Goal: Information Seeking & Learning: Learn about a topic

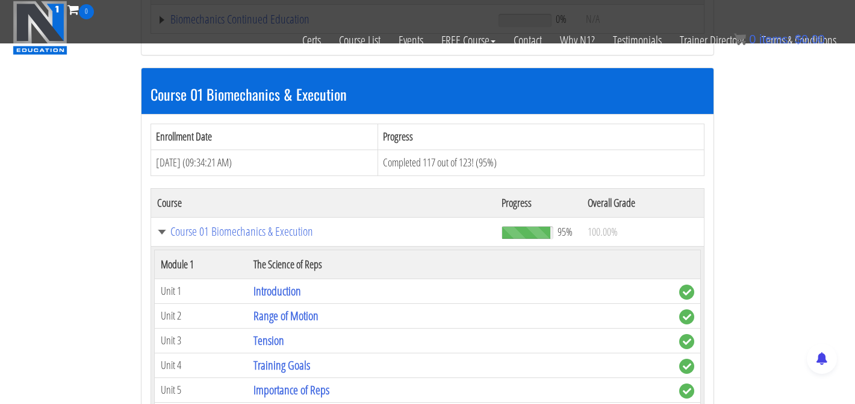
scroll to position [324, 0]
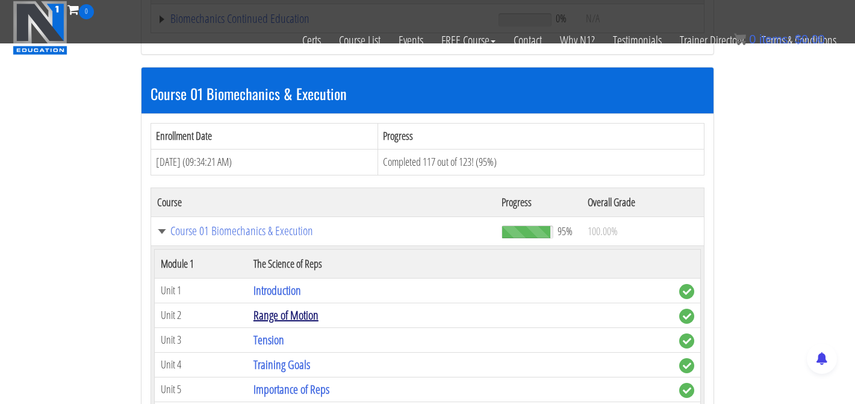
click at [286, 314] on link "Range of Motion" at bounding box center [286, 315] width 65 height 16
click at [302, 314] on link "Range of Motion" at bounding box center [286, 315] width 65 height 16
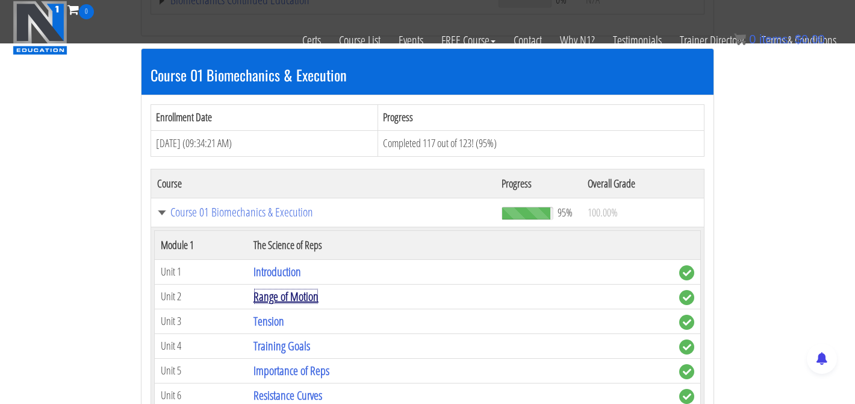
scroll to position [343, 0]
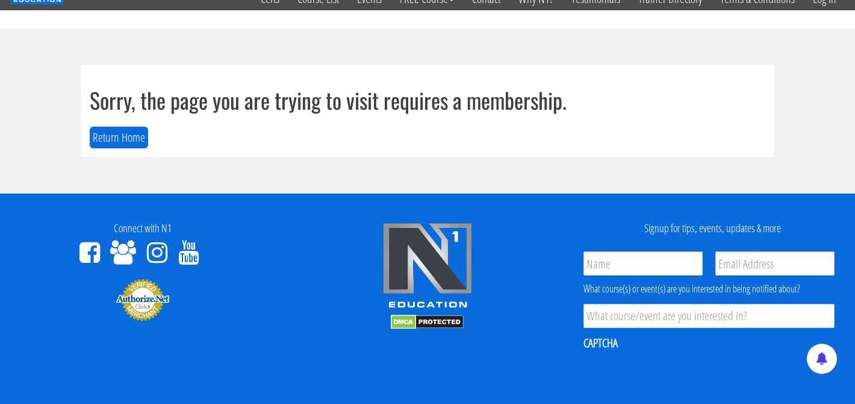
scroll to position [27, 0]
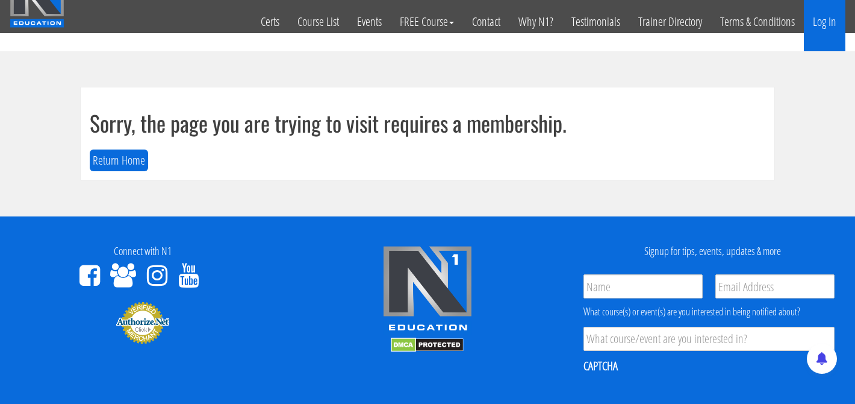
click at [823, 24] on link "Log In" at bounding box center [825, 21] width 42 height 59
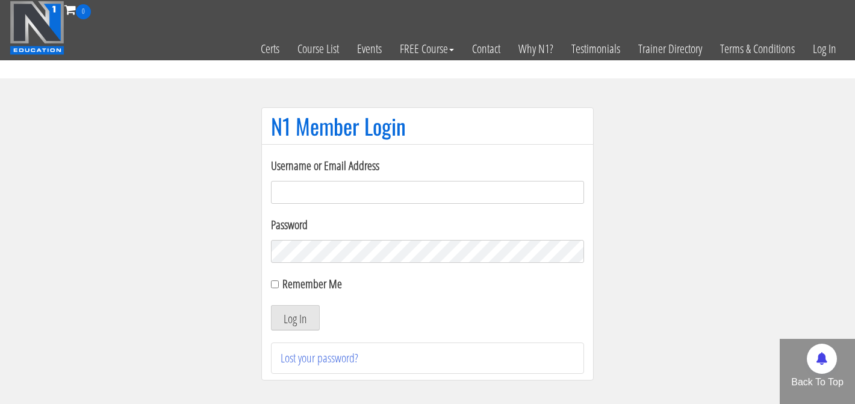
type input "robbrowne25@gmail.com"
click at [281, 283] on div "Remember Me" at bounding box center [427, 284] width 313 height 18
click at [274, 283] on input "Remember Me" at bounding box center [275, 284] width 8 height 8
checkbox input "true"
click at [288, 314] on button "Log In" at bounding box center [295, 317] width 49 height 25
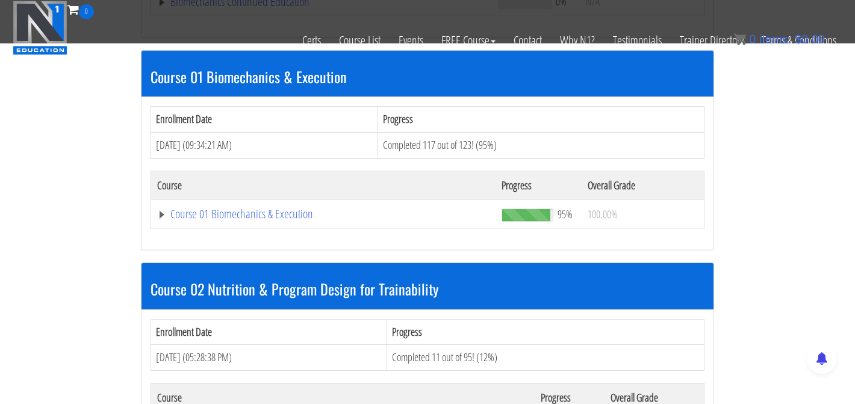
scroll to position [339, 0]
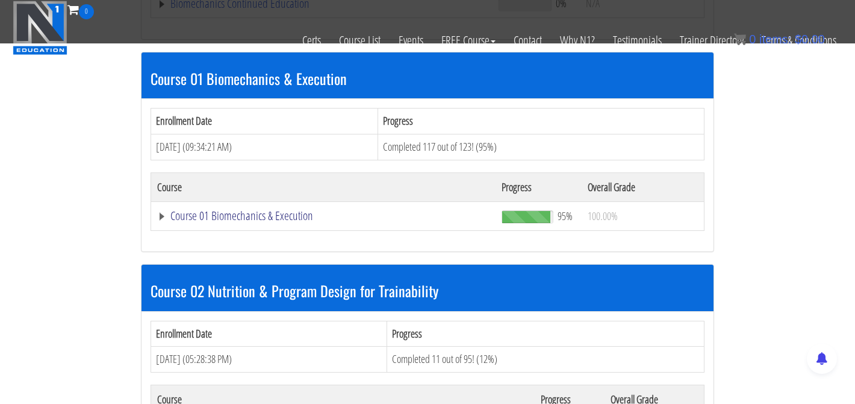
click at [272, 214] on link "Course 01 Biomechanics & Execution" at bounding box center [323, 216] width 333 height 12
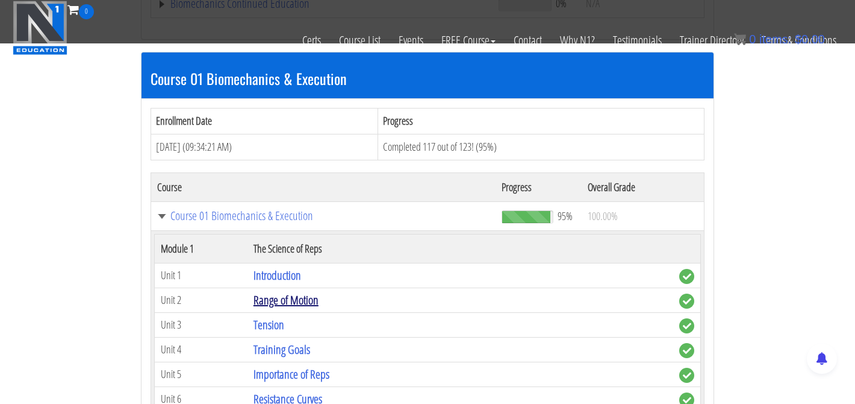
click at [308, 297] on link "Range of Motion" at bounding box center [286, 300] width 65 height 16
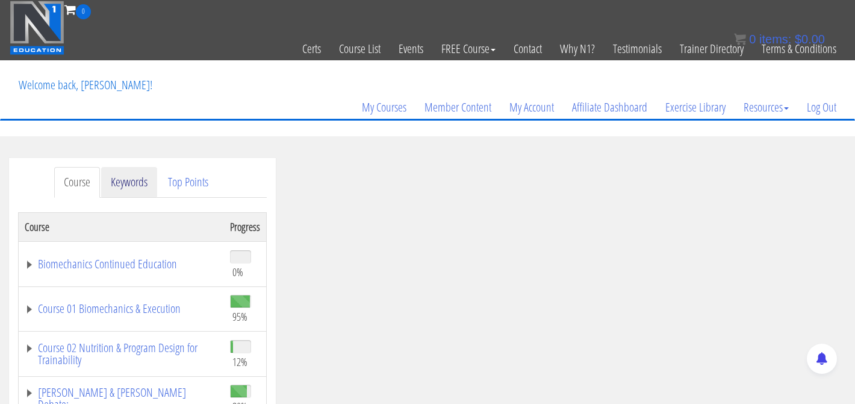
click at [127, 177] on link "Keywords" at bounding box center [129, 182] width 56 height 31
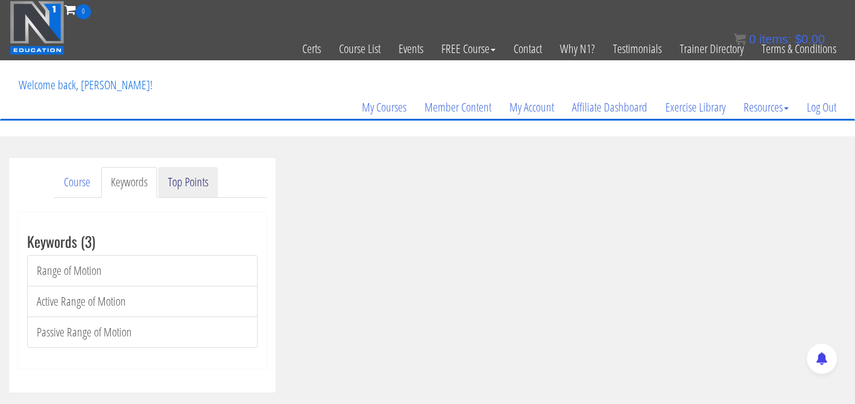
click at [201, 195] on link "Top Points" at bounding box center [188, 182] width 60 height 31
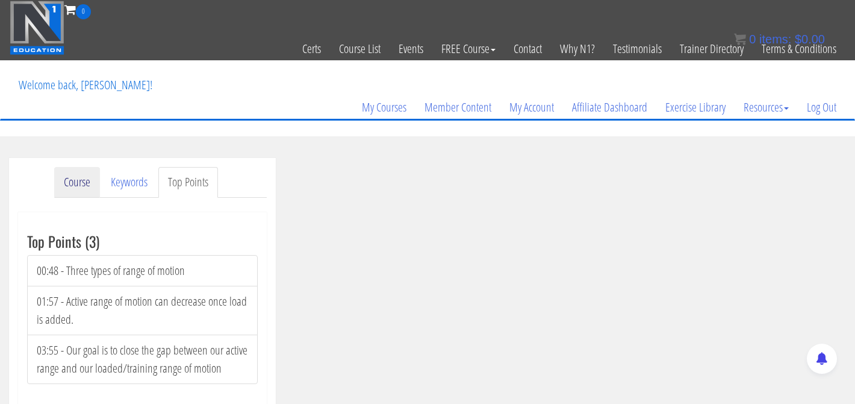
click at [85, 183] on link "Course" at bounding box center [77, 182] width 46 height 31
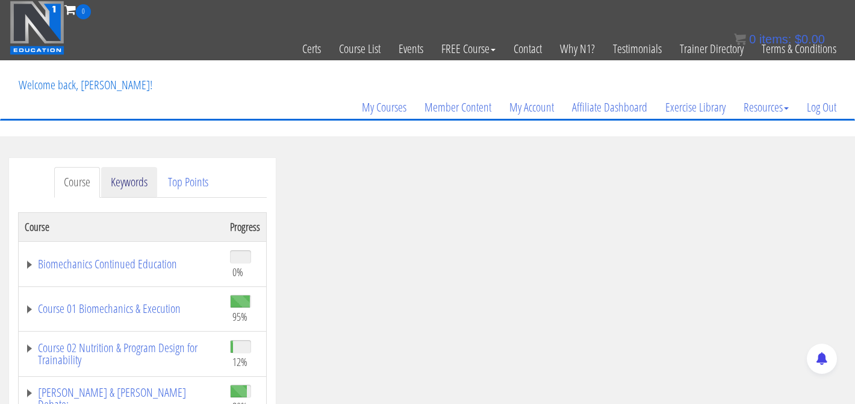
click at [124, 184] on link "Keywords" at bounding box center [129, 182] width 56 height 31
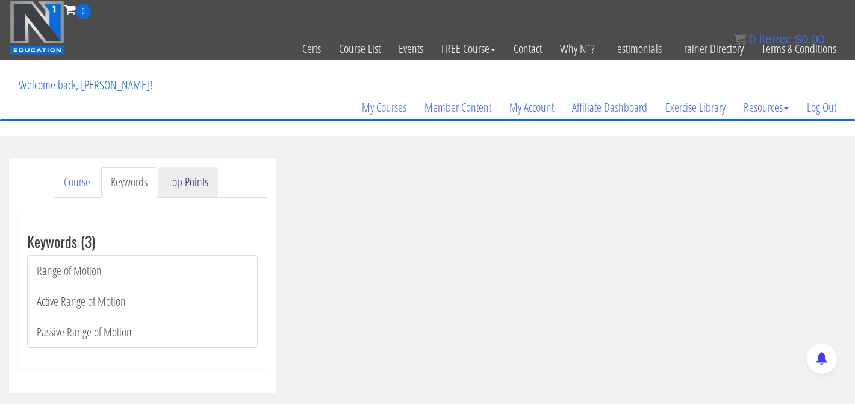
click at [187, 183] on link "Top Points" at bounding box center [188, 182] width 60 height 31
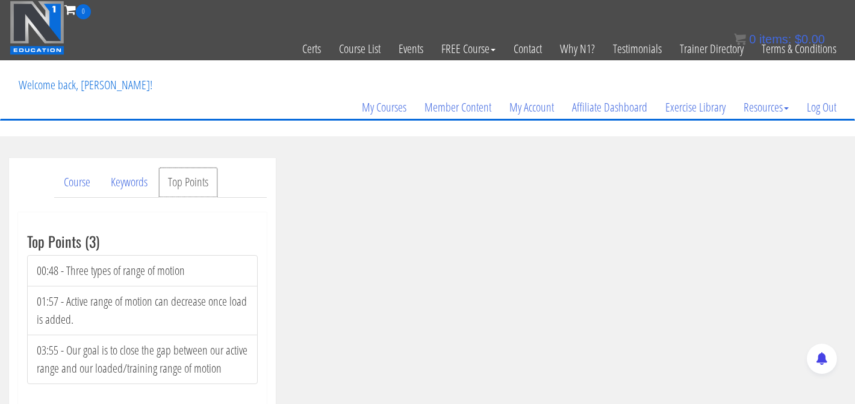
scroll to position [7, 0]
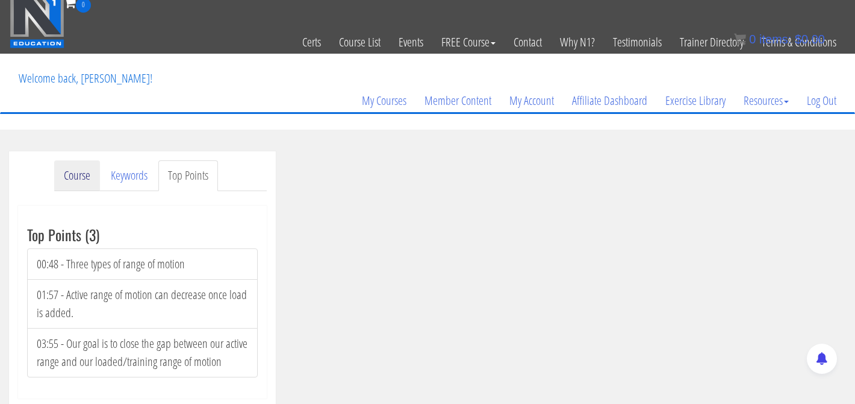
click at [99, 181] on link "Course" at bounding box center [77, 175] width 46 height 31
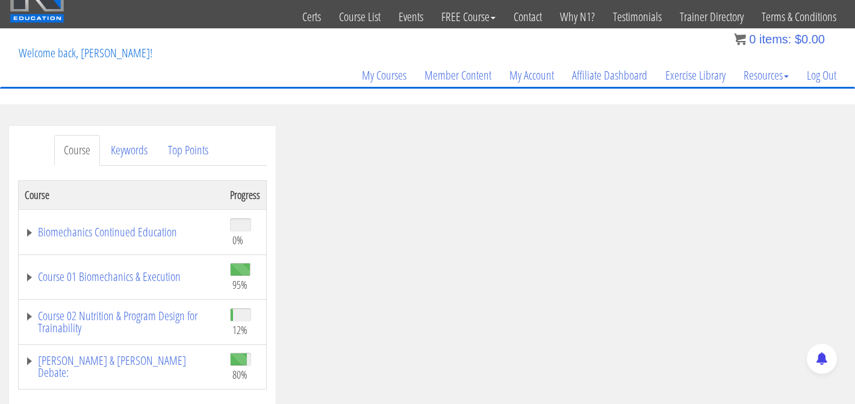
scroll to position [47, 0]
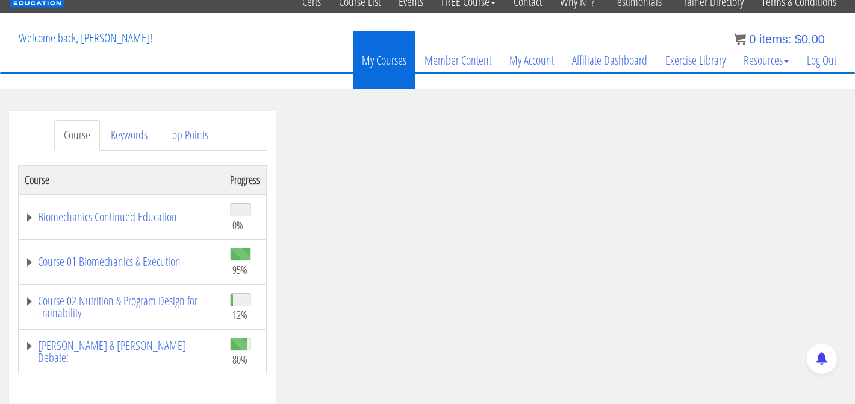
click at [382, 55] on link "My Courses" at bounding box center [384, 60] width 63 height 58
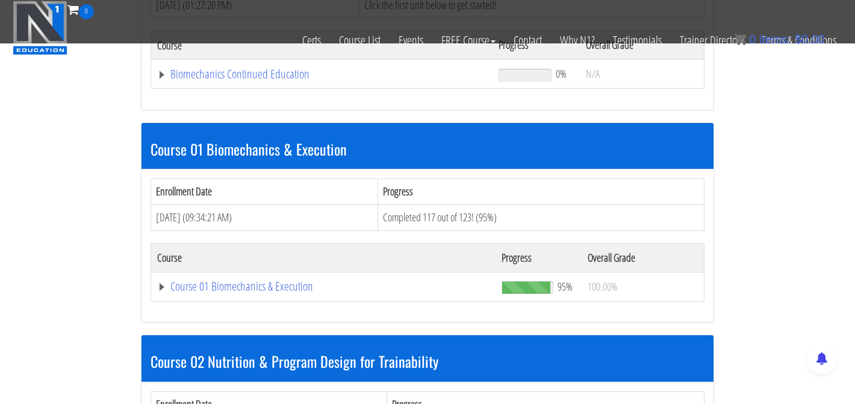
scroll to position [262, 0]
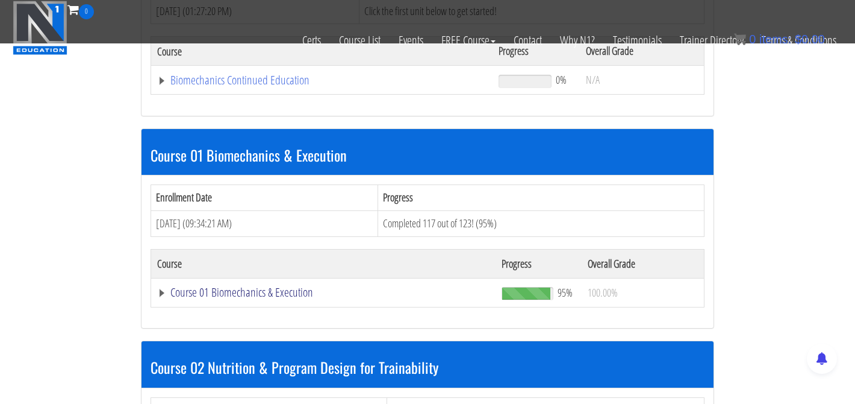
click at [250, 286] on link "Course 01 Biomechanics & Execution" at bounding box center [323, 292] width 333 height 12
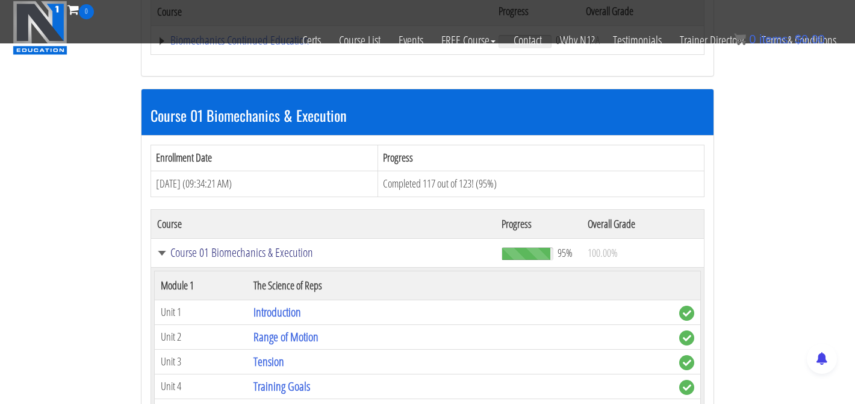
scroll to position [305, 0]
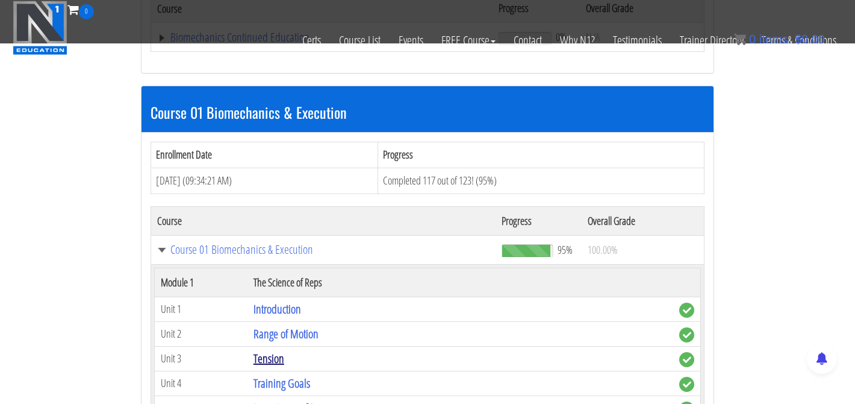
click at [272, 356] on link "Tension" at bounding box center [269, 358] width 31 height 16
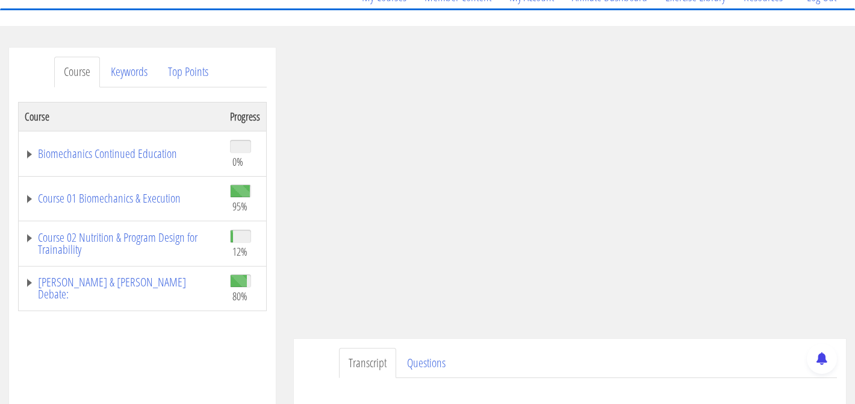
scroll to position [111, 0]
